Goal: Task Accomplishment & Management: Manage account settings

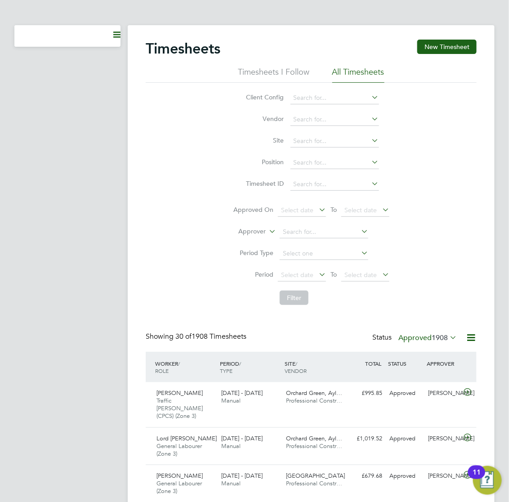
click at [115, 36] on icon "Main navigation" at bounding box center [116, 34] width 7 height 7
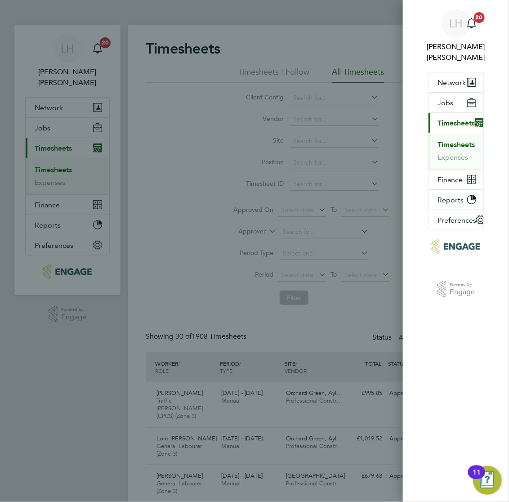
click at [319, 30] on div "LH Lee Hall Notifications 20 Applications: Network Team Members Businesses Site…" at bounding box center [254, 251] width 509 height 502
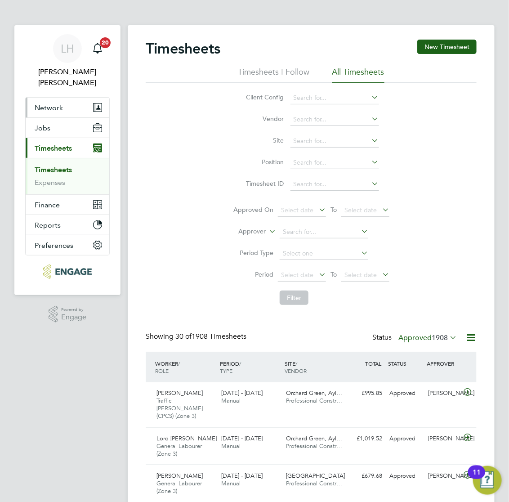
click at [53, 103] on span "Network" at bounding box center [49, 107] width 28 height 9
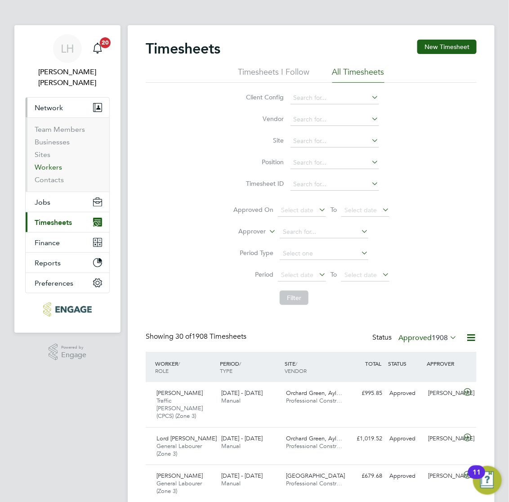
click at [45, 163] on link "Workers" at bounding box center [48, 167] width 27 height 9
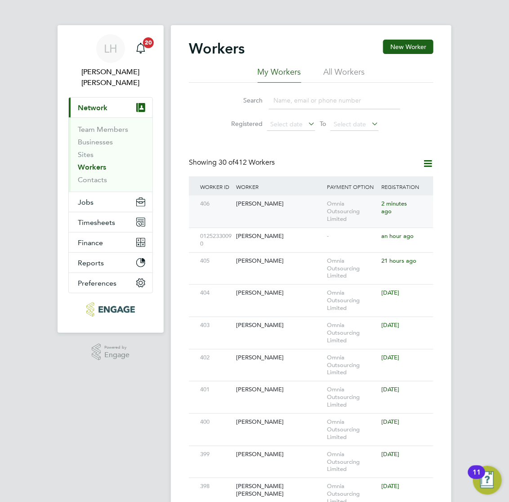
click at [283, 214] on div "406 Remus Drobota Omnia Outsourcing Limited 2 minutes ago" at bounding box center [311, 212] width 245 height 32
click at [281, 205] on div "[PERSON_NAME]" at bounding box center [279, 204] width 91 height 17
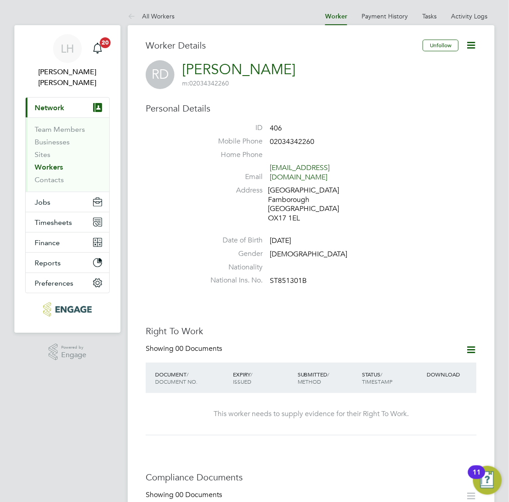
click at [377, 226] on ul "ID 406 Mobile Phone [PHONE_NUMBER] Home Phone Email [EMAIL_ADDRESS][DOMAIN_NAME…" at bounding box center [338, 206] width 277 height 166
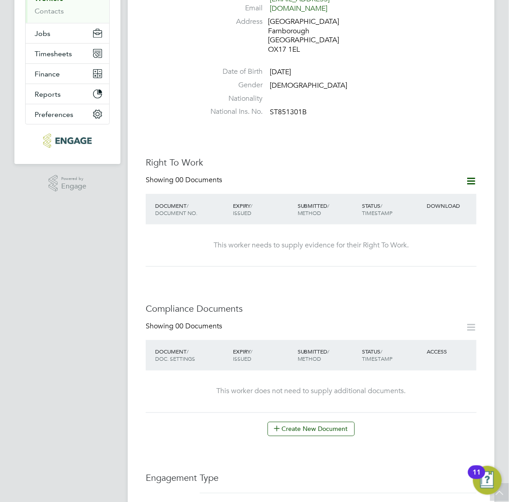
click at [391, 244] on div "This worker needs to supply evidence for their Right To Work." at bounding box center [311, 245] width 313 height 42
click at [468, 175] on icon at bounding box center [470, 180] width 11 height 11
click at [395, 192] on li "Add Right To Work Document" at bounding box center [421, 193] width 108 height 13
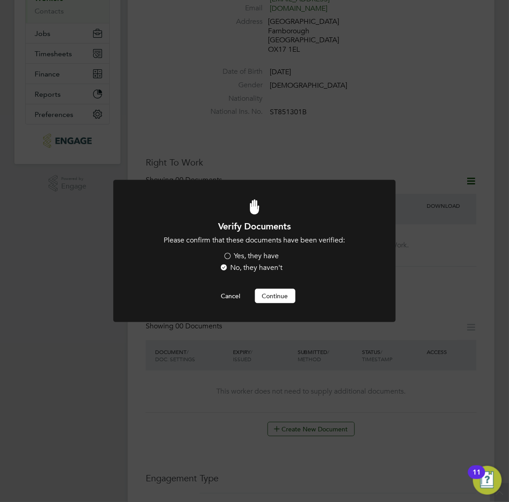
scroll to position [0, 0]
click at [226, 252] on label "Yes, they have" at bounding box center [251, 255] width 56 height 9
click at [0, 0] on input "Yes, they have" at bounding box center [0, 0] width 0 height 0
click at [267, 291] on button "Continue" at bounding box center [275, 296] width 40 height 14
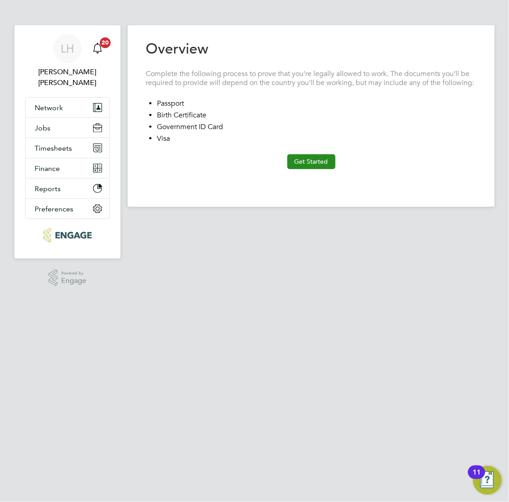
click at [303, 161] on button "Get Started" at bounding box center [311, 161] width 48 height 14
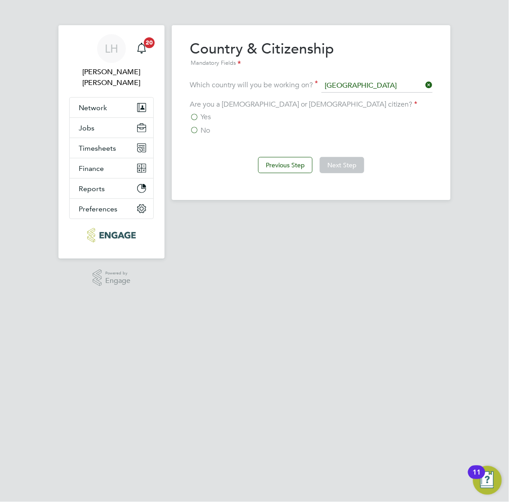
click at [199, 132] on label "No" at bounding box center [200, 130] width 20 height 9
click at [0, 0] on input "No" at bounding box center [0, 0] width 0 height 0
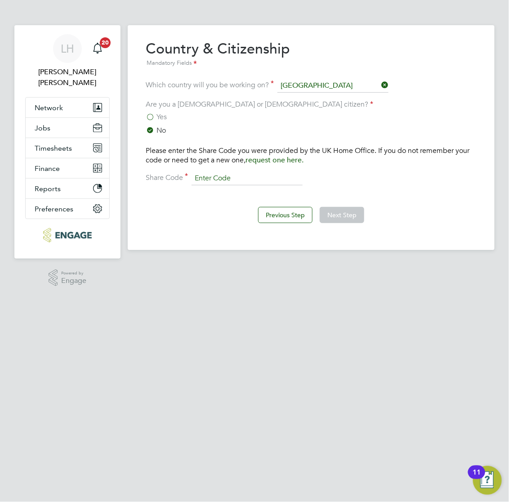
click at [217, 177] on input at bounding box center [247, 178] width 111 height 13
type input "WNP 4NC 6CX"
click at [349, 214] on button "Next Step" at bounding box center [342, 215] width 45 height 16
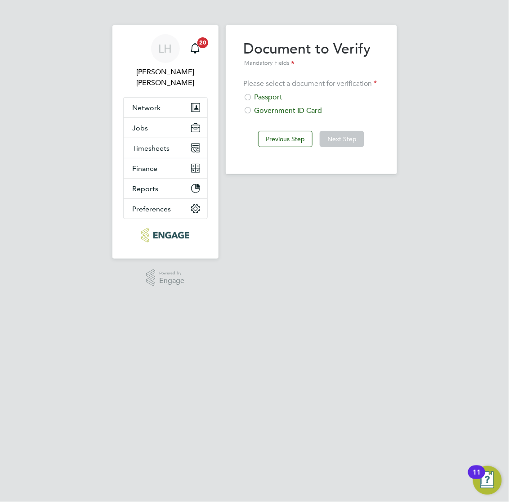
click at [276, 94] on div "Passport" at bounding box center [311, 97] width 135 height 9
click at [335, 142] on button "Next Step" at bounding box center [342, 139] width 45 height 16
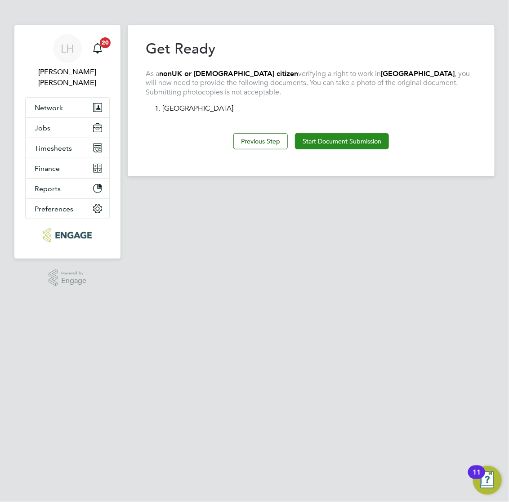
click at [342, 139] on button "Start Document Submission" at bounding box center [342, 141] width 94 height 16
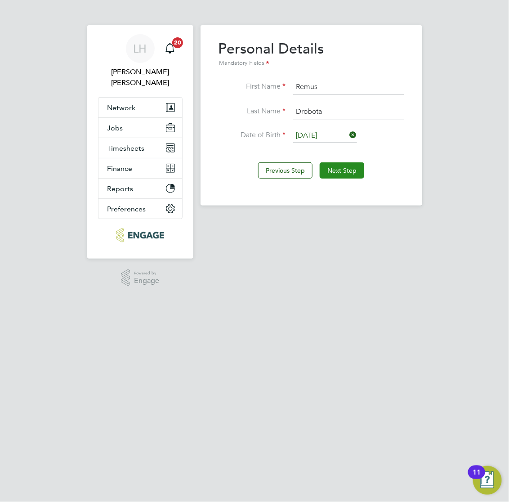
click at [346, 166] on button "Next Step" at bounding box center [342, 170] width 45 height 16
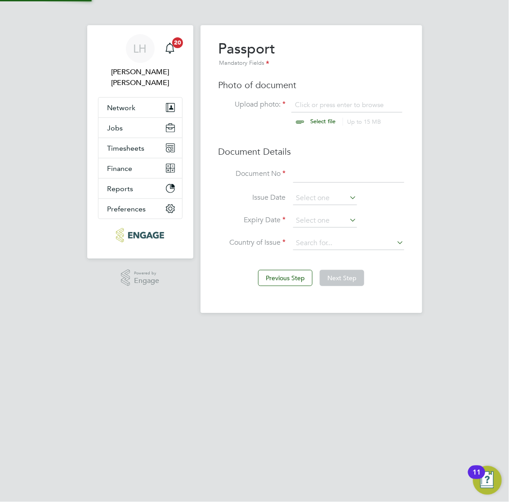
scroll to position [12, 112]
click at [319, 98] on div "Passport Mandatory Fields Photo of document Upload photo: Click or press enter …" at bounding box center [312, 149] width 186 height 219
click at [331, 106] on input "file" at bounding box center [331, 113] width 141 height 27
click at [322, 169] on input at bounding box center [348, 174] width 111 height 16
type input "059995117"
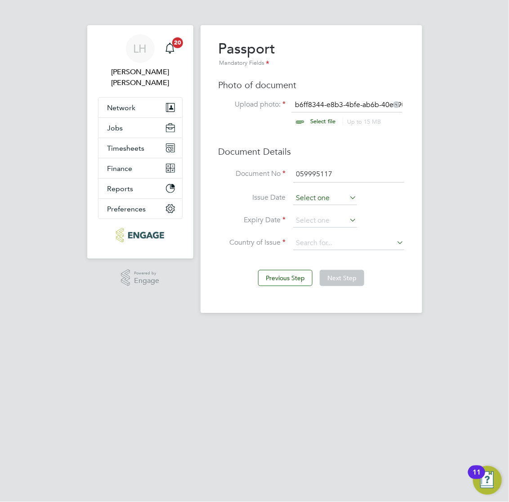
click at [311, 192] on input at bounding box center [325, 198] width 64 height 13
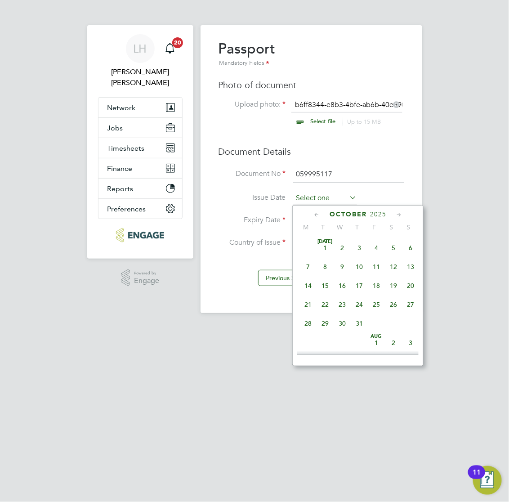
scroll to position [256, 0]
click at [379, 215] on span "2025" at bounding box center [378, 214] width 16 height 8
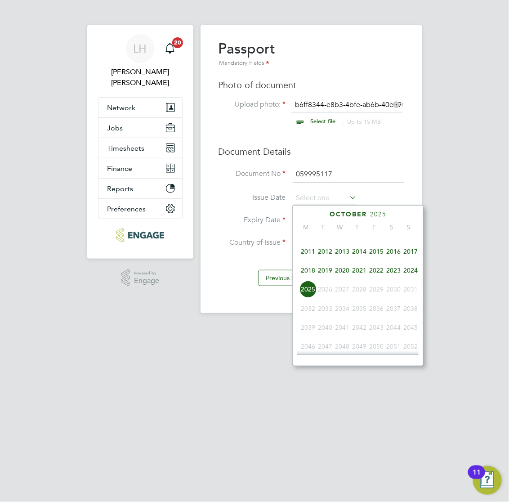
click at [354, 279] on span "2021" at bounding box center [359, 270] width 17 height 17
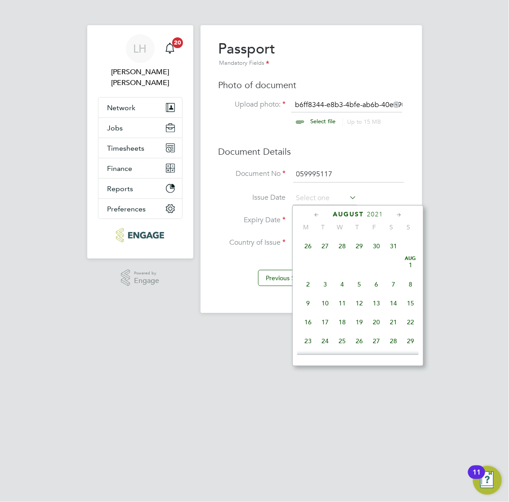
scroll to position [178, 0]
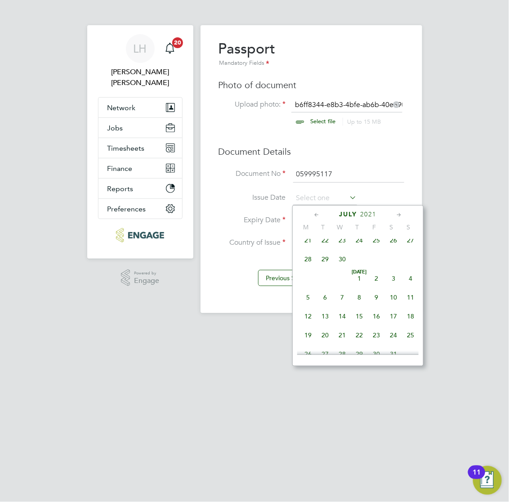
click at [322, 303] on span "6" at bounding box center [325, 297] width 17 height 17
type input "06 Jul 2021"
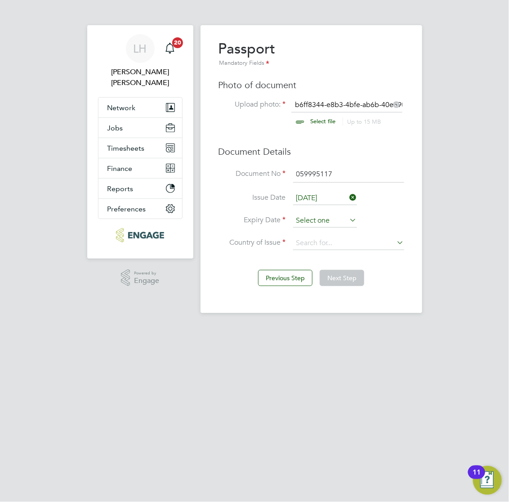
click at [312, 218] on input at bounding box center [325, 220] width 64 height 13
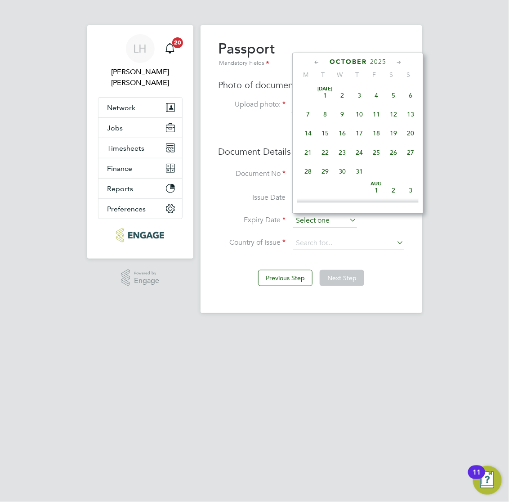
scroll to position [256, 0]
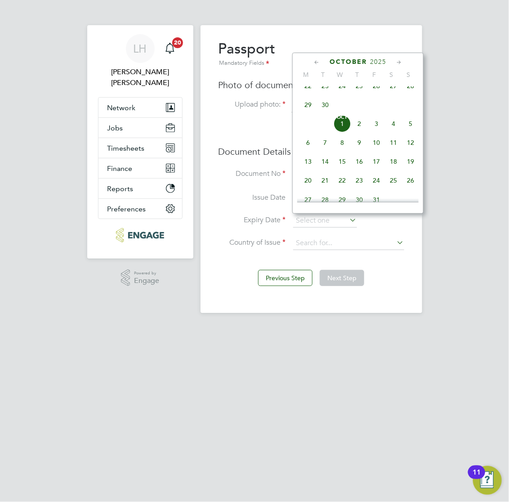
click at [376, 62] on span "2025" at bounding box center [378, 62] width 16 height 8
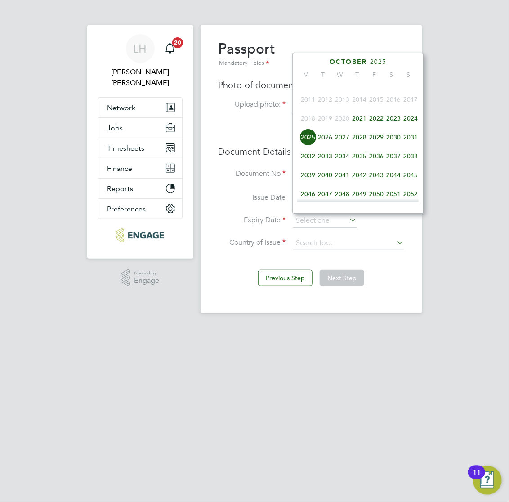
click at [406, 146] on span "2031" at bounding box center [410, 137] width 17 height 17
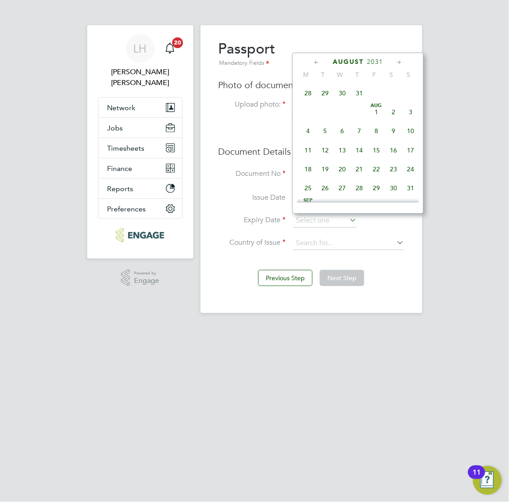
scroll to position [178, 0]
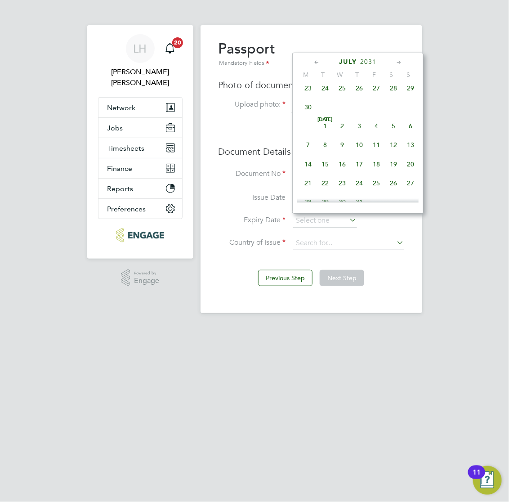
click at [411, 132] on span "6" at bounding box center [410, 125] width 17 height 17
type input "06 Jul 2031"
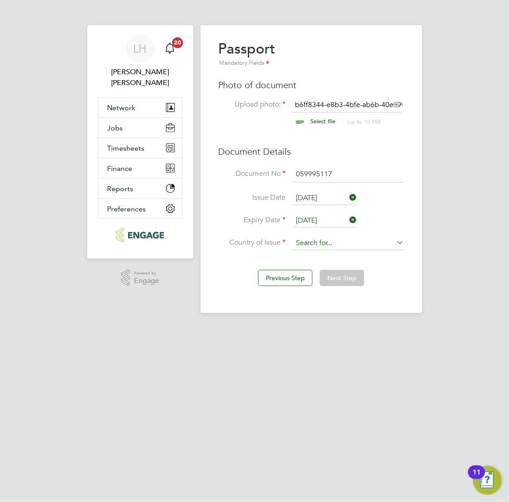
click at [316, 243] on input at bounding box center [348, 242] width 111 height 13
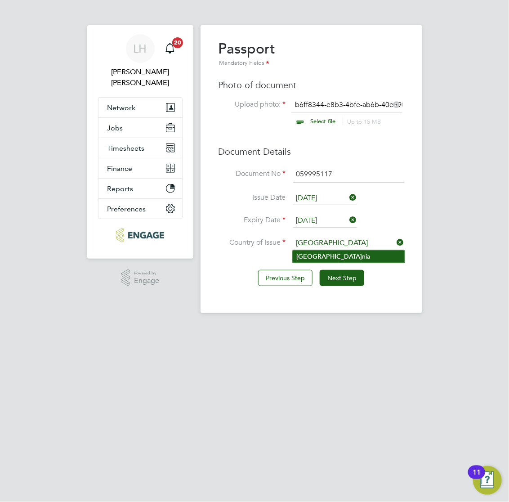
click at [316, 259] on li "Roma nia" at bounding box center [349, 256] width 112 height 12
type input "Romania"
click at [330, 281] on button "Next Step" at bounding box center [342, 278] width 45 height 16
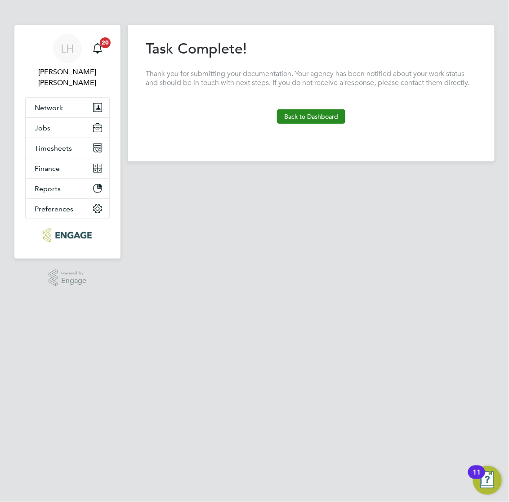
click at [309, 118] on button "Back to Dashboard" at bounding box center [311, 116] width 68 height 14
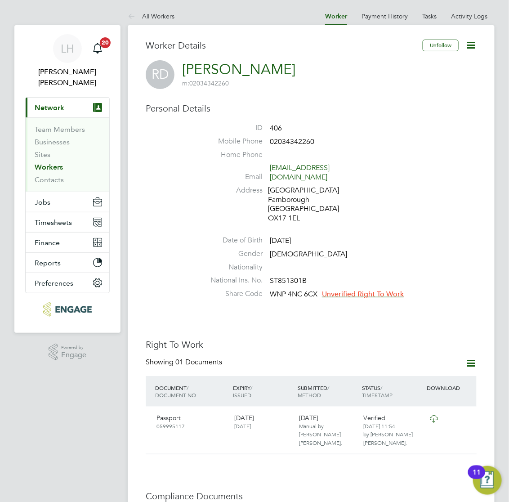
click at [363, 290] on span "Unverified Right To Work" at bounding box center [363, 294] width 82 height 9
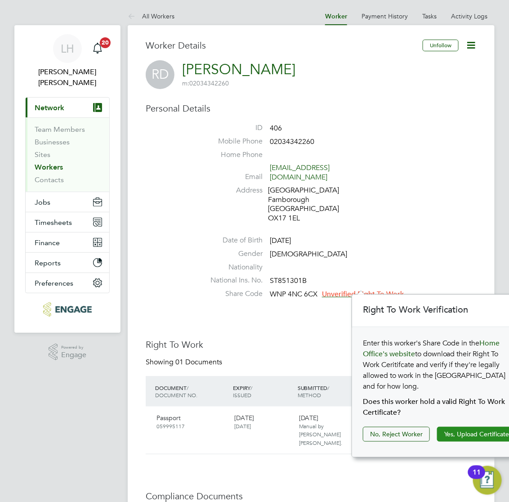
click at [459, 427] on button "Yes, Upload Certificate" at bounding box center [477, 434] width 80 height 14
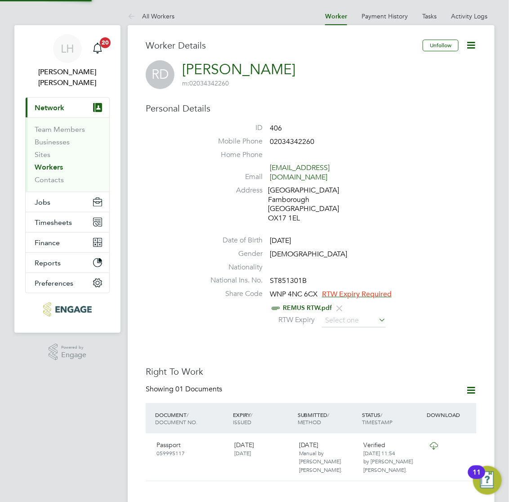
scroll to position [0, 0]
click at [348, 290] on span "RTW Expiry Required" at bounding box center [357, 294] width 70 height 9
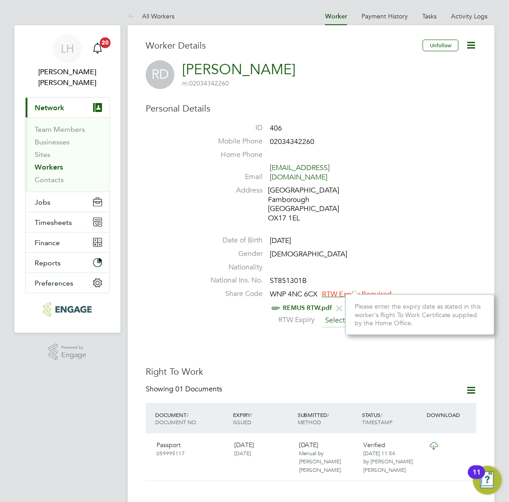
click at [331, 316] on input at bounding box center [354, 320] width 64 height 13
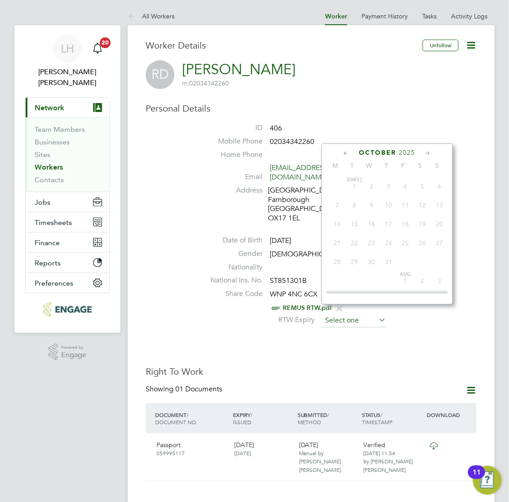
scroll to position [256, 0]
click at [411, 151] on span "2025" at bounding box center [407, 153] width 16 height 8
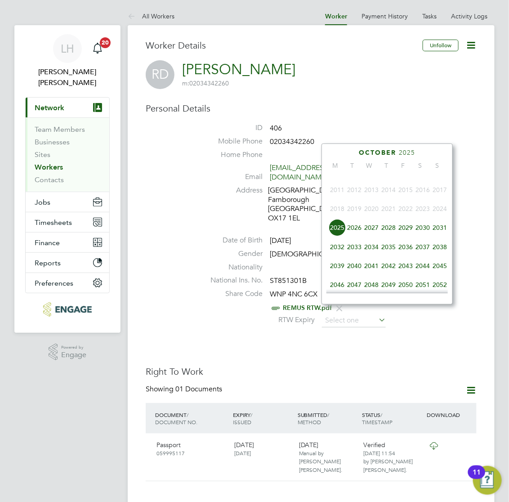
click at [334, 274] on span "2039" at bounding box center [337, 265] width 17 height 17
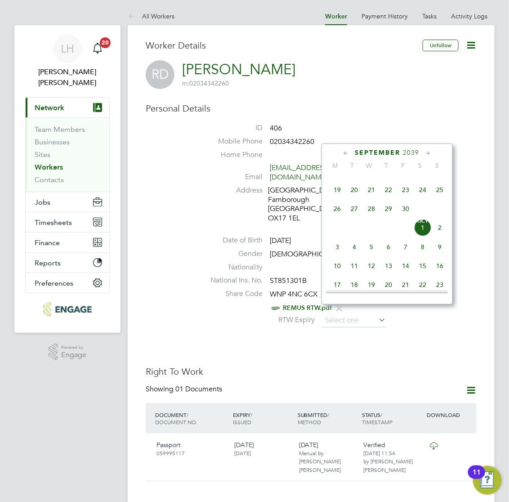
click at [421, 236] on span "Oct 1" at bounding box center [422, 227] width 17 height 17
type input "01 Oct 2039"
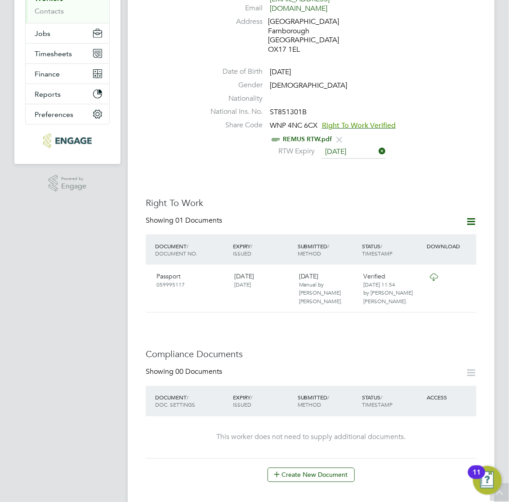
scroll to position [281, 0]
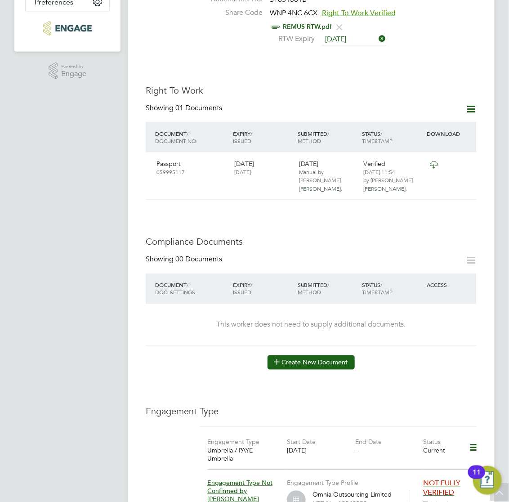
click at [295, 355] on button "Create New Document" at bounding box center [311, 362] width 87 height 14
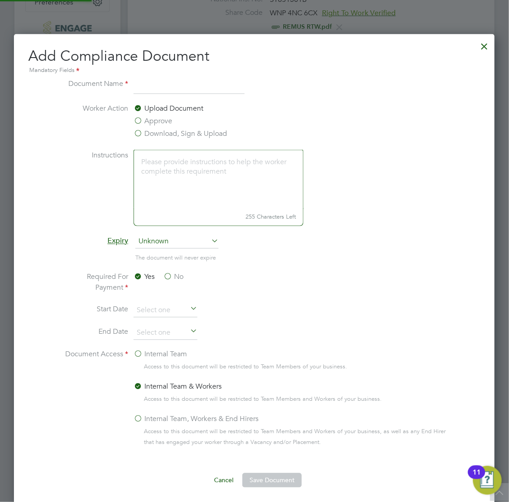
scroll to position [473, 482]
click at [156, 118] on label "Approve" at bounding box center [153, 121] width 39 height 11
click at [0, 0] on input "Approve" at bounding box center [0, 0] width 0 height 0
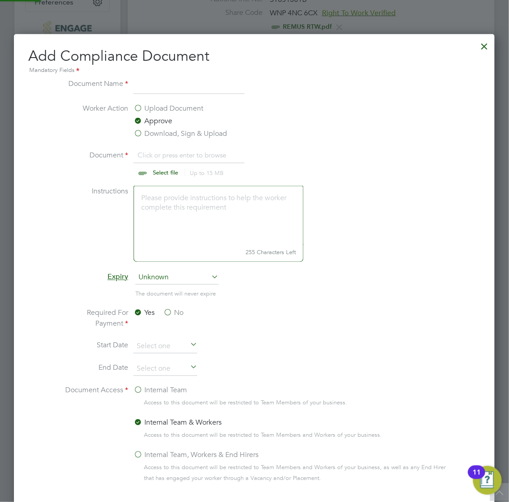
scroll to position [13, 112]
click at [171, 78] on input at bounding box center [189, 86] width 111 height 16
type input "CSCS"
click at [142, 344] on input at bounding box center [166, 346] width 64 height 13
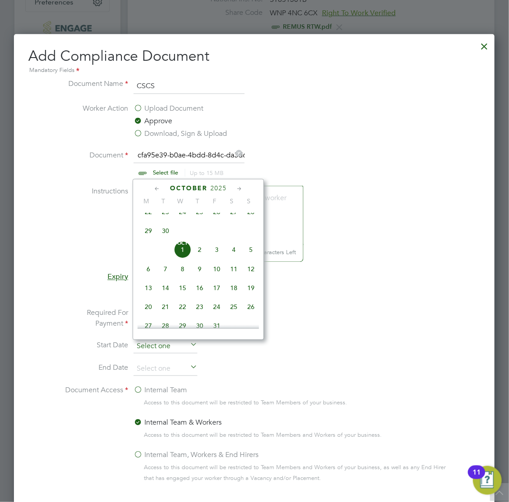
click at [142, 344] on input at bounding box center [166, 346] width 64 height 13
click at [245, 353] on li "Start Date" at bounding box center [254, 351] width 387 height 22
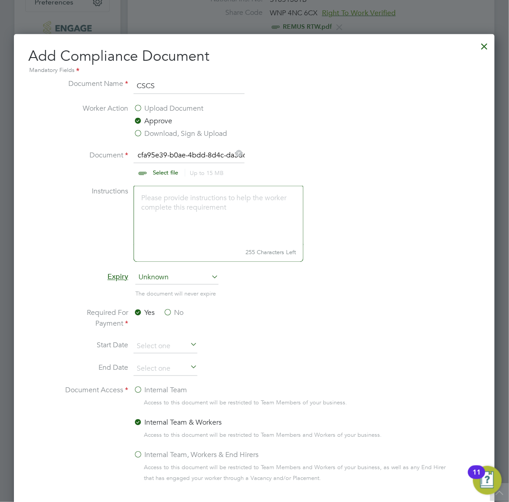
click at [259, 321] on div "Yes No" at bounding box center [201, 319] width 135 height 23
click at [160, 349] on input at bounding box center [166, 346] width 64 height 13
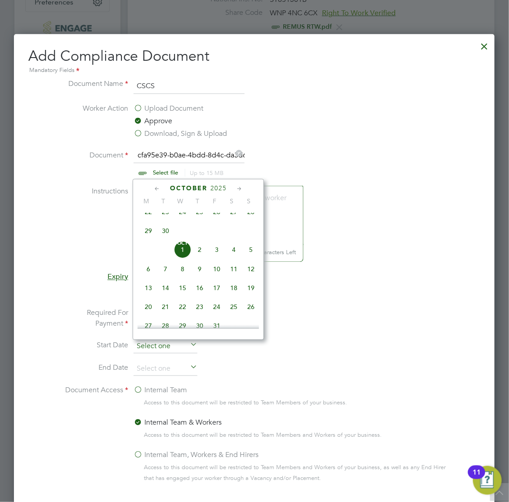
click at [160, 349] on input at bounding box center [166, 346] width 64 height 13
click at [165, 239] on span "30" at bounding box center [165, 230] width 17 height 17
type input "[DATE]"
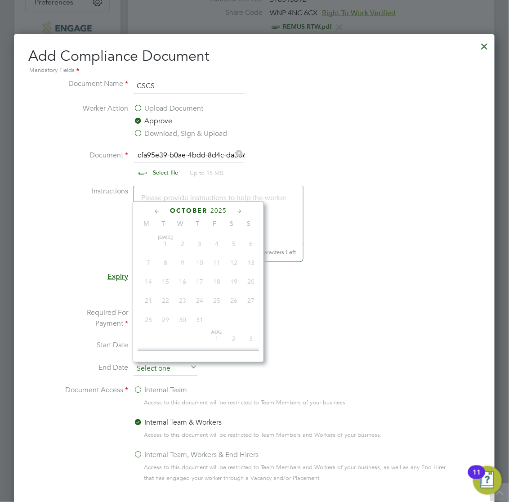
click at [153, 370] on input at bounding box center [166, 368] width 64 height 13
click at [215, 214] on div "October 2025" at bounding box center [198, 210] width 121 height 9
click at [214, 214] on span "2025" at bounding box center [218, 211] width 16 height 8
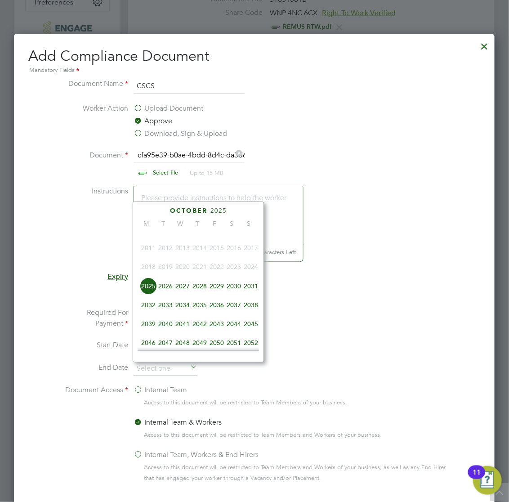
click at [165, 294] on span "2026" at bounding box center [165, 285] width 17 height 17
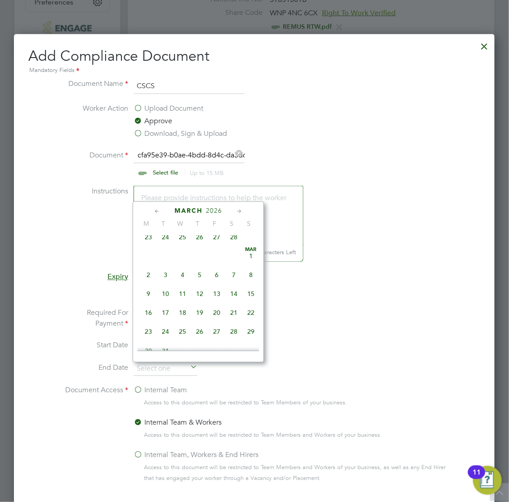
scroll to position [234, 0]
click at [166, 303] on span "31" at bounding box center [165, 294] width 17 height 17
type input "31 Mar 2026"
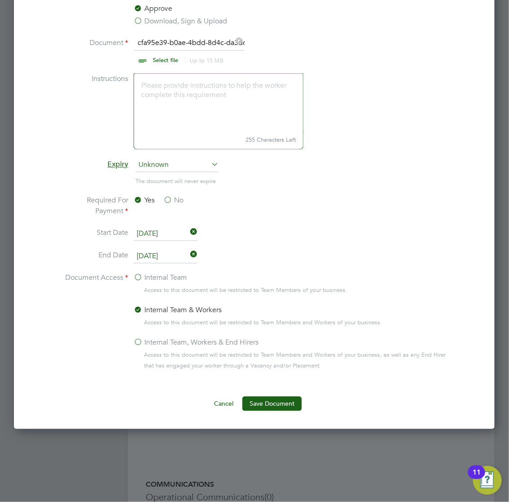
scroll to position [450, 0]
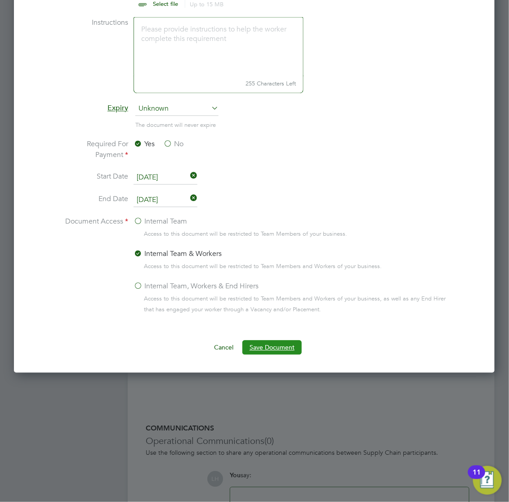
click at [270, 347] on button "Save Document" at bounding box center [271, 347] width 59 height 14
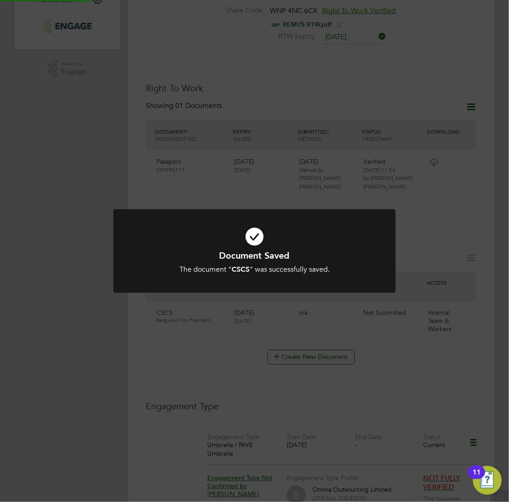
scroll to position [281, 0]
click at [201, 335] on div "Document Saved The document " CSCS " was successfully saved. Cancel Okay" at bounding box center [254, 251] width 509 height 502
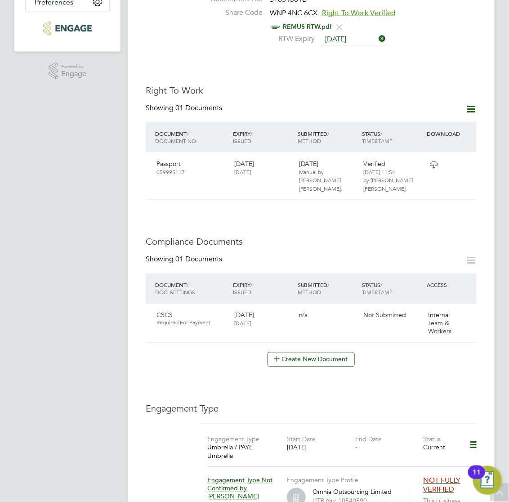
click at [398, 236] on h3 "Compliance Documents" at bounding box center [311, 242] width 331 height 12
